Goal: Task Accomplishment & Management: Complete application form

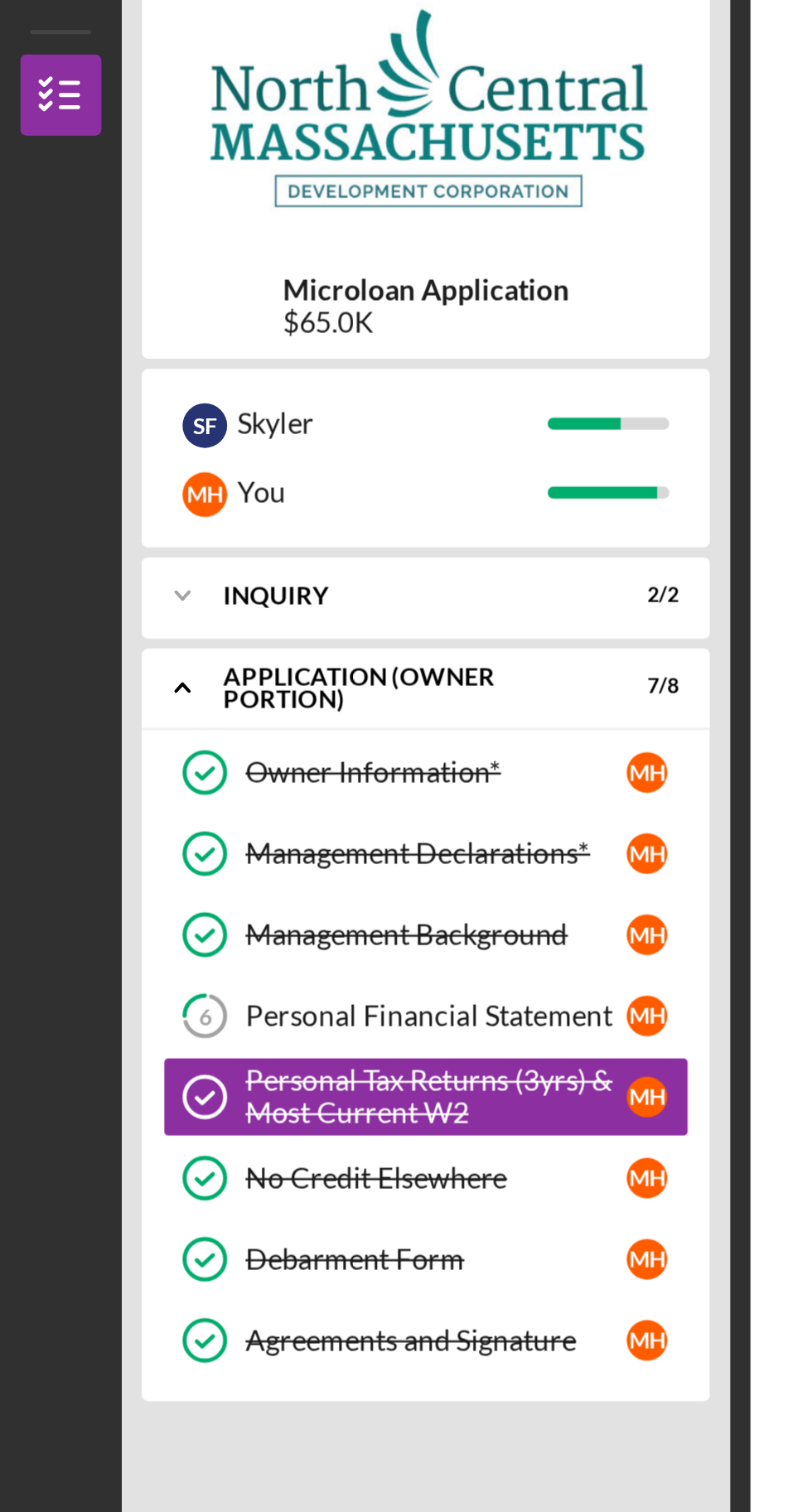
click at [218, 479] on div "Personal Financial Statement" at bounding box center [178, 485] width 156 height 13
